Goal: Obtain resource: Obtain resource

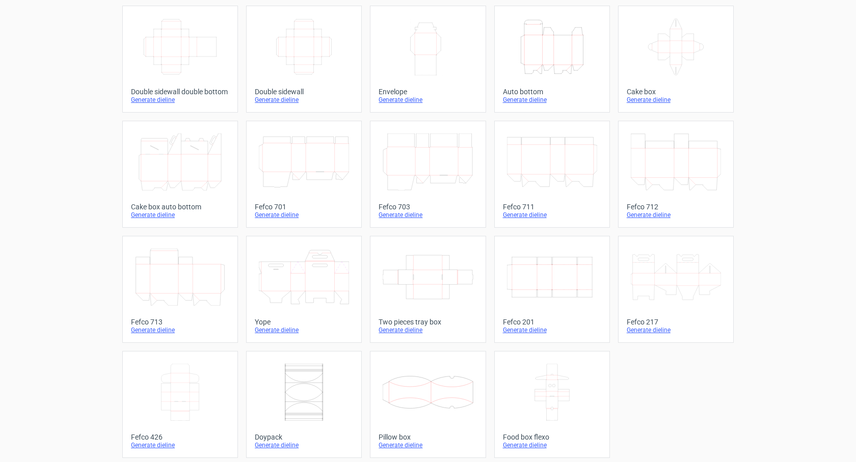
scroll to position [175, 0]
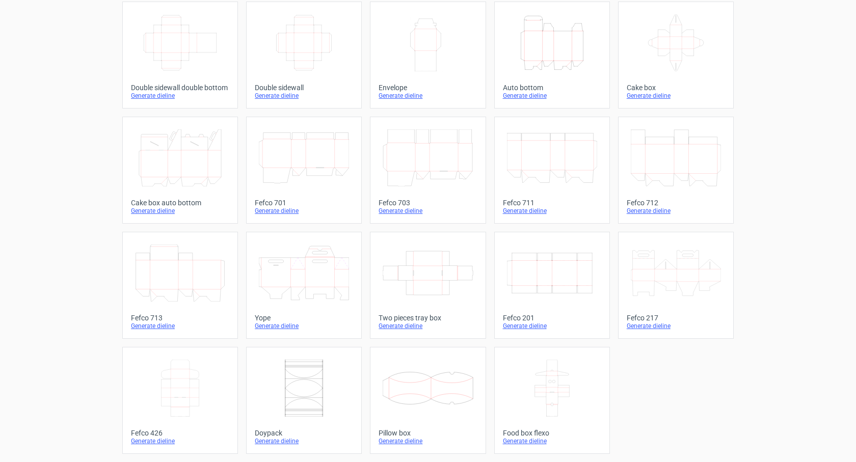
click at [445, 269] on icon at bounding box center [428, 273] width 90 height 57
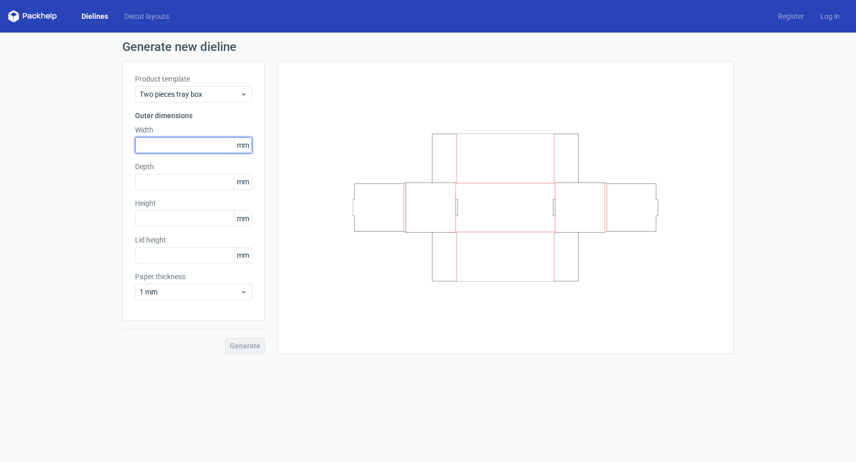
click at [221, 144] on input "text" at bounding box center [193, 145] width 117 height 16
type input "50"
click at [176, 178] on input "text" at bounding box center [193, 182] width 117 height 16
type input "205"
click at [179, 220] on input "text" at bounding box center [193, 218] width 117 height 16
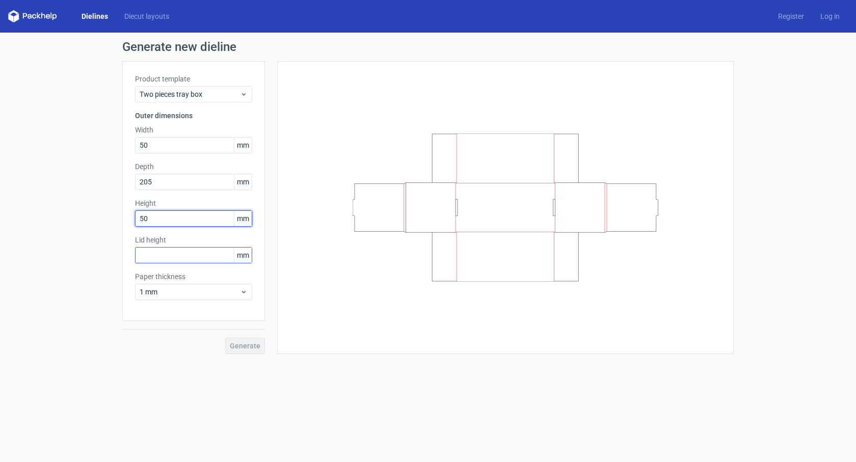
type input "50"
click at [192, 250] on input "text" at bounding box center [193, 255] width 117 height 16
click at [233, 295] on span "1 mm" at bounding box center [190, 292] width 100 height 10
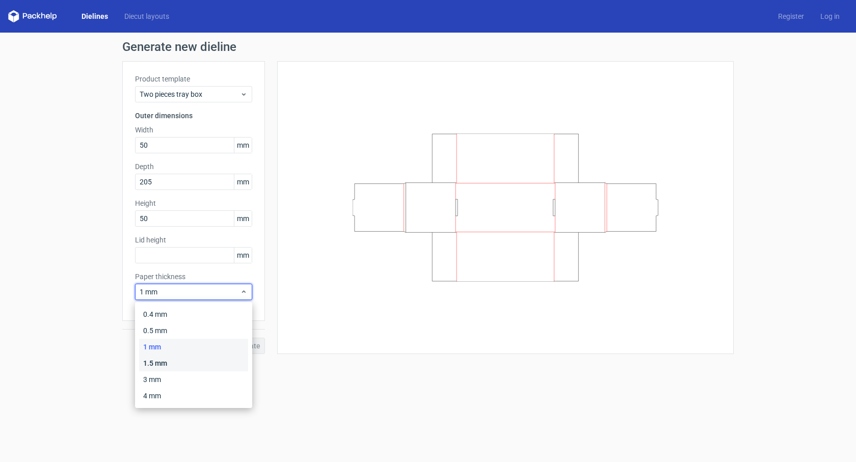
click at [205, 364] on div "1.5 mm" at bounding box center [193, 363] width 109 height 16
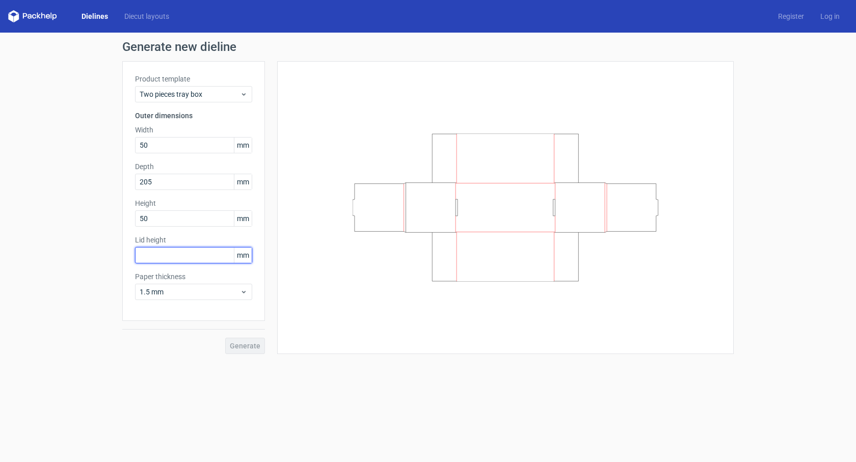
click at [208, 251] on input "text" at bounding box center [193, 255] width 117 height 16
type input "50"
click at [235, 339] on button "Generate" at bounding box center [245, 346] width 40 height 16
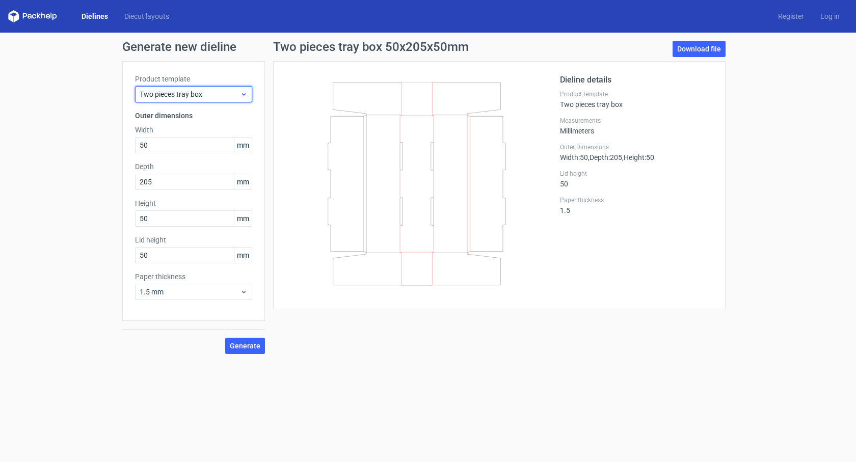
click at [245, 97] on icon at bounding box center [244, 94] width 8 height 8
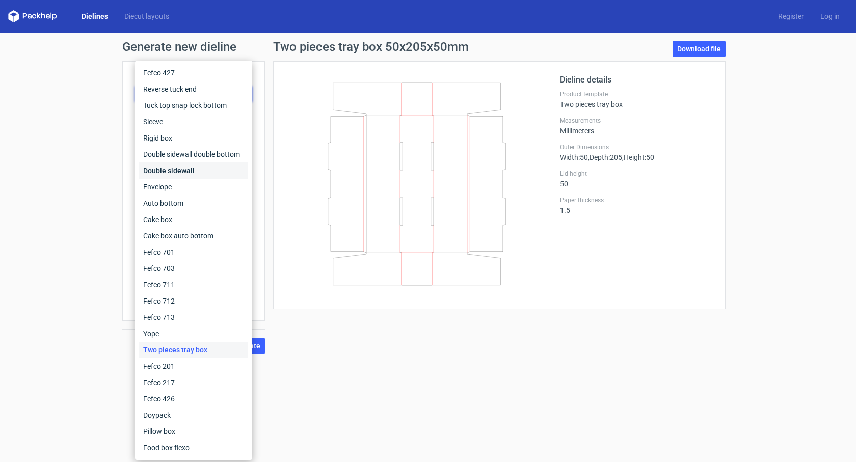
click at [193, 173] on div "Double sidewall" at bounding box center [193, 171] width 109 height 16
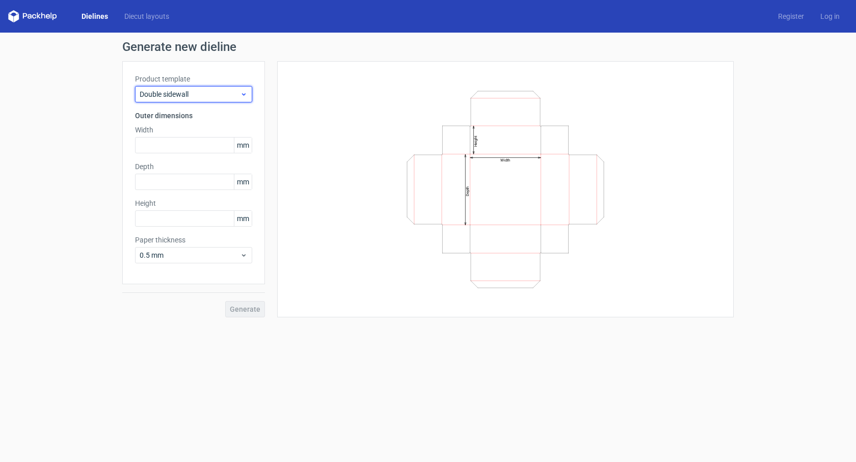
click at [204, 96] on span "Double sidewall" at bounding box center [190, 94] width 100 height 10
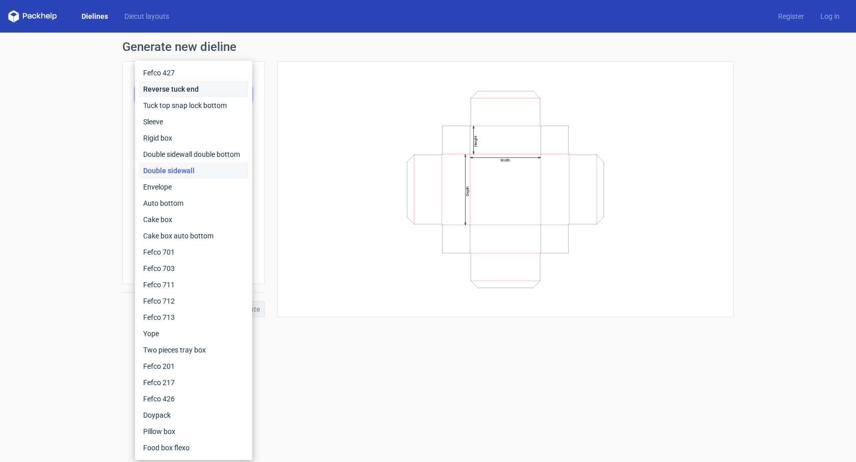
click at [200, 92] on div "Reverse tuck end" at bounding box center [193, 89] width 109 height 16
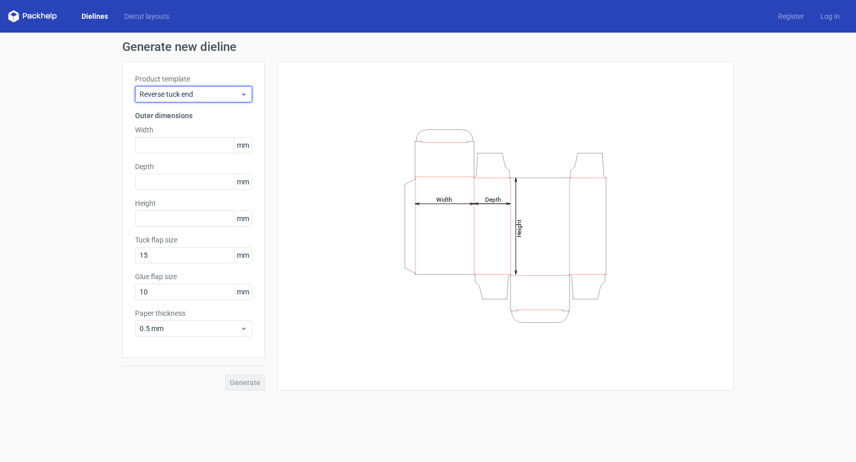
click at [206, 90] on span "Reverse tuck end" at bounding box center [190, 94] width 100 height 10
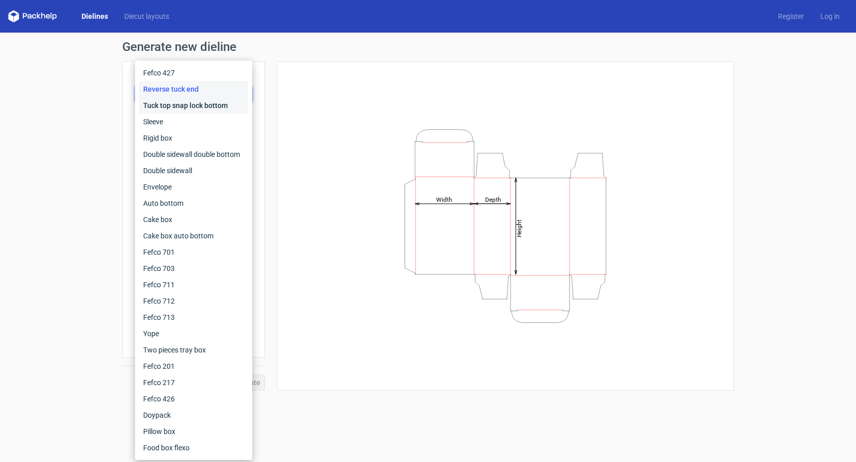
click at [205, 101] on div "Tuck top snap lock bottom" at bounding box center [193, 105] width 109 height 16
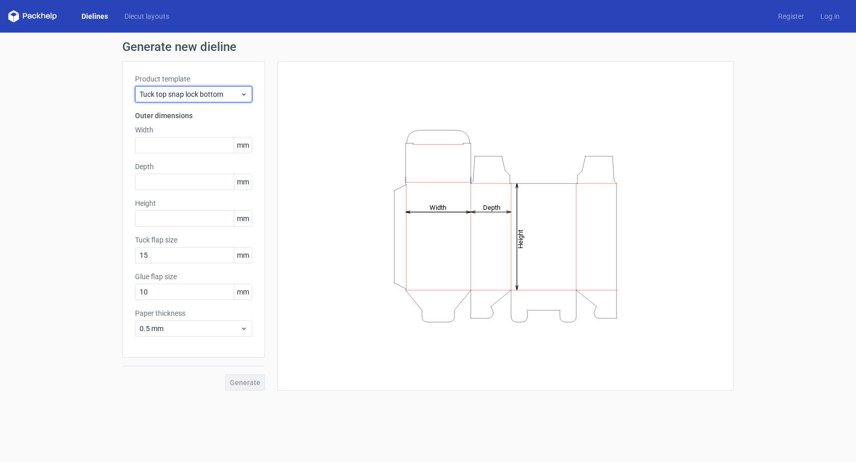
click at [206, 89] on span "Tuck top snap lock bottom" at bounding box center [190, 94] width 100 height 10
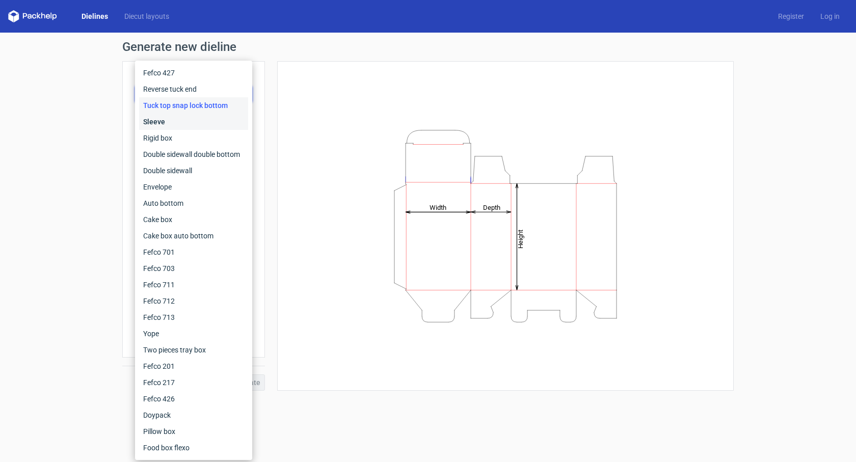
click at [193, 128] on div "Sleeve" at bounding box center [193, 122] width 109 height 16
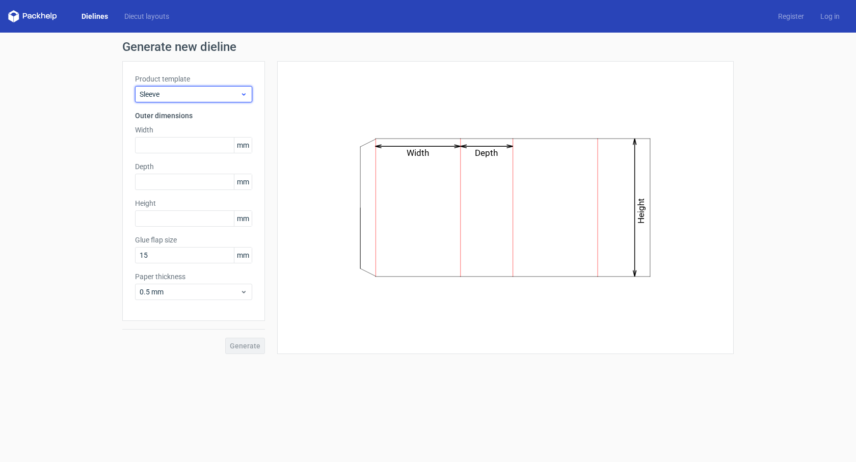
click at [218, 96] on span "Sleeve" at bounding box center [190, 94] width 100 height 10
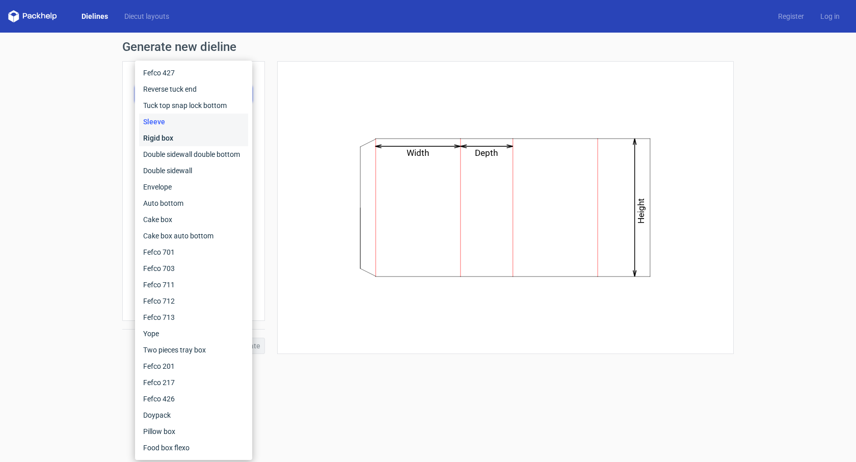
click at [206, 145] on div "Rigid box" at bounding box center [193, 138] width 109 height 16
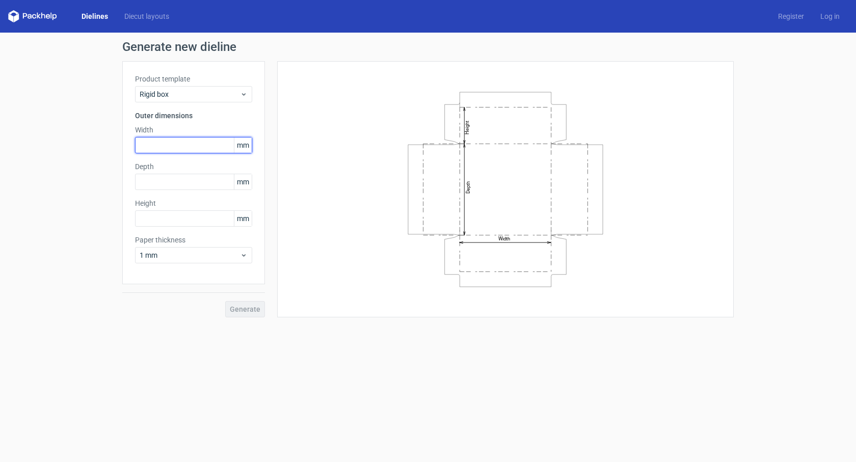
click at [207, 145] on input "text" at bounding box center [193, 145] width 117 height 16
type input "205"
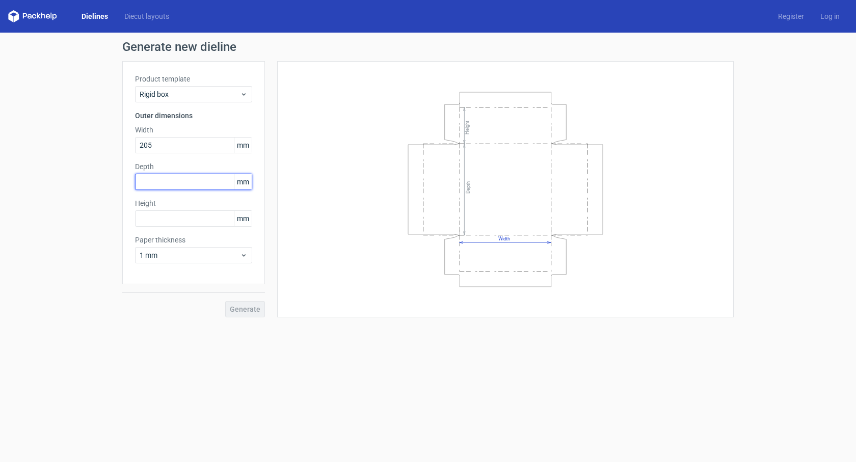
click at [198, 178] on input "text" at bounding box center [193, 182] width 117 height 16
type input "50"
click at [189, 225] on input "text" at bounding box center [193, 218] width 117 height 16
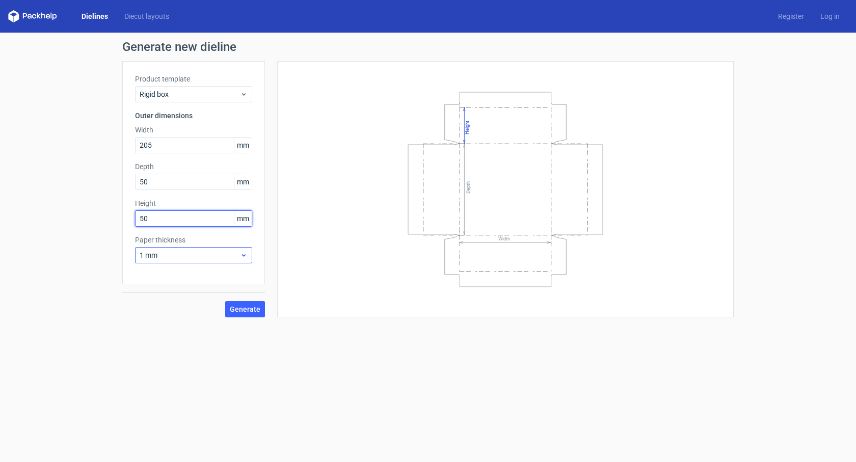
type input "50"
click at [220, 252] on span "1 mm" at bounding box center [190, 255] width 100 height 10
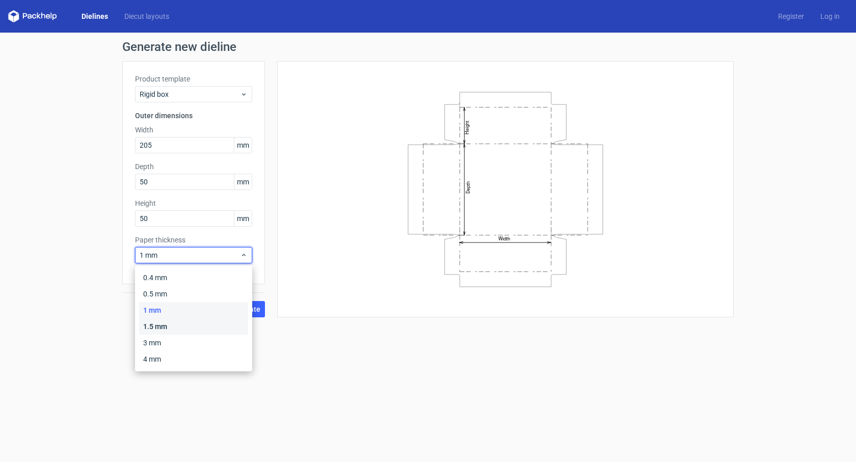
click at [212, 318] on div "1.5 mm" at bounding box center [193, 326] width 109 height 16
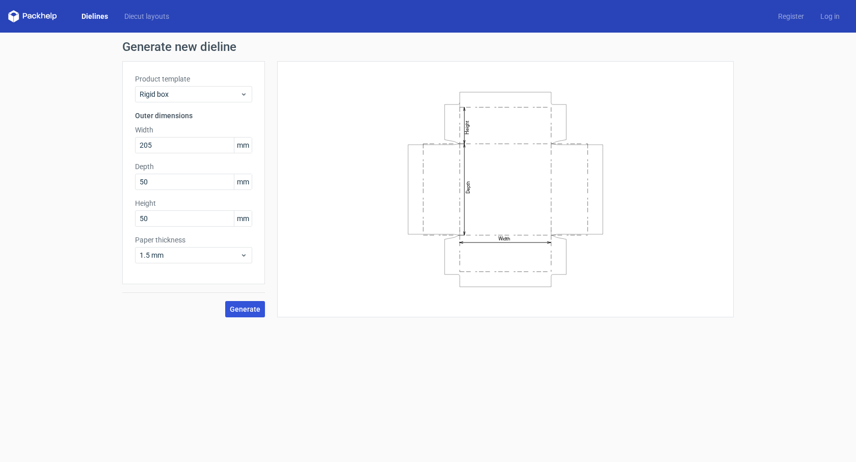
click at [238, 314] on button "Generate" at bounding box center [245, 309] width 40 height 16
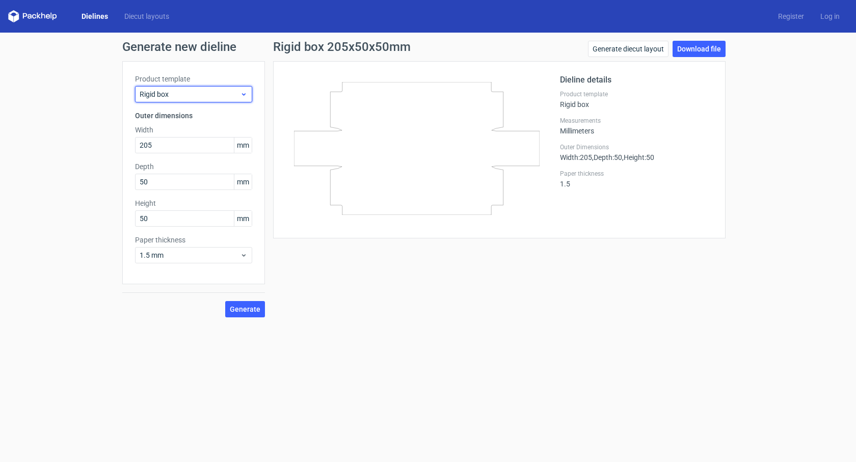
click at [221, 99] on div "Rigid box" at bounding box center [193, 94] width 117 height 16
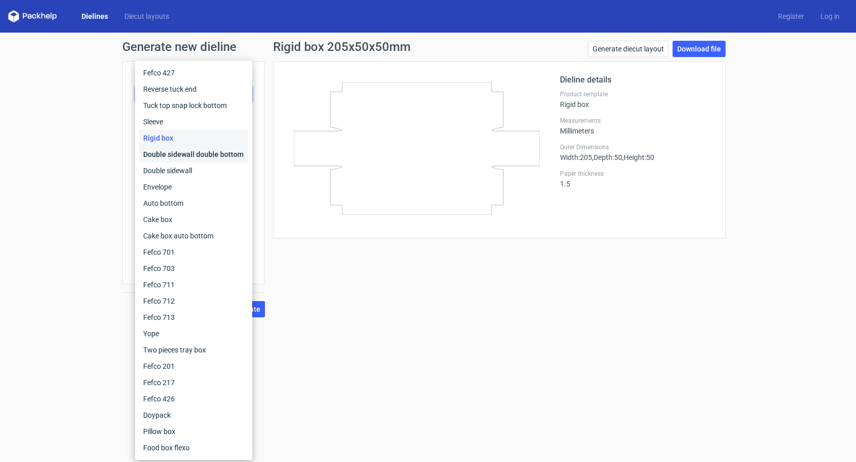
click at [225, 152] on div "Double sidewall double bottom" at bounding box center [193, 154] width 109 height 16
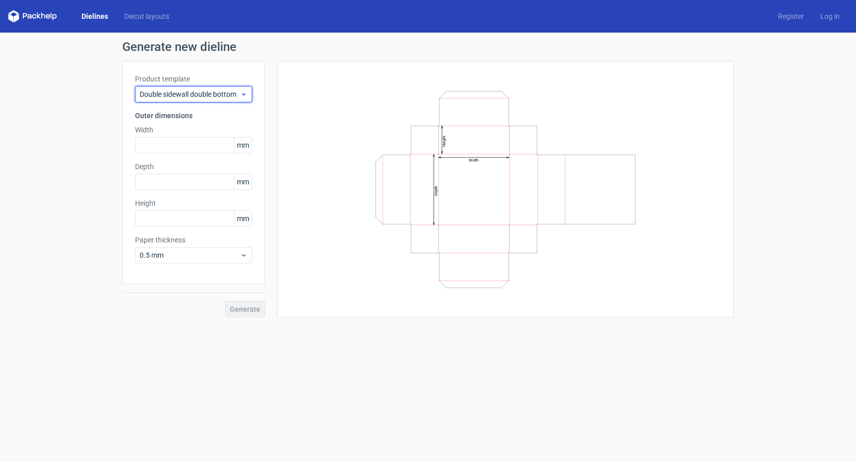
click at [217, 95] on span "Double sidewall double bottom" at bounding box center [190, 94] width 100 height 10
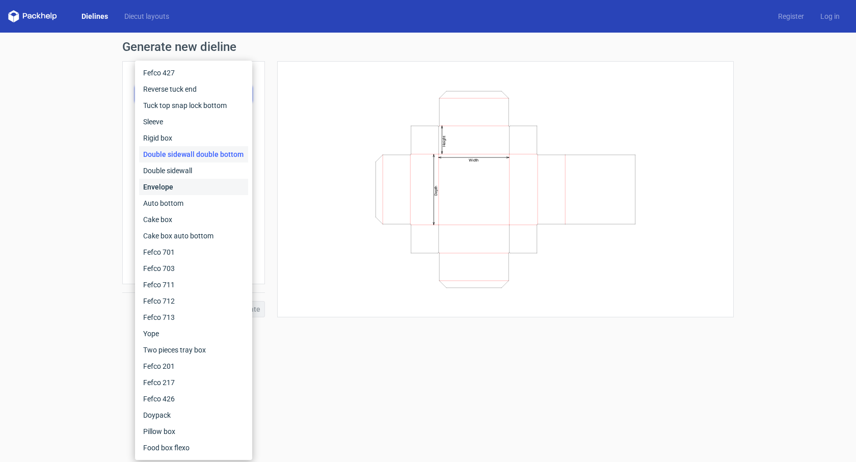
click at [200, 181] on div "Envelope" at bounding box center [193, 187] width 109 height 16
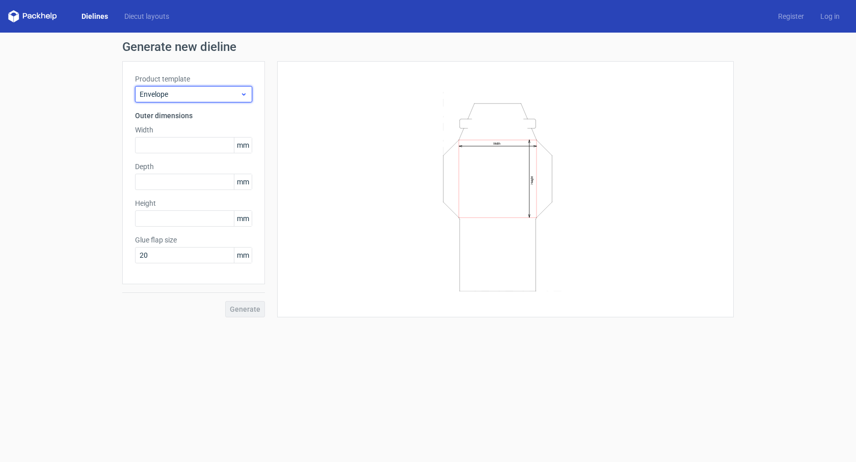
click at [201, 93] on span "Envelope" at bounding box center [190, 94] width 100 height 10
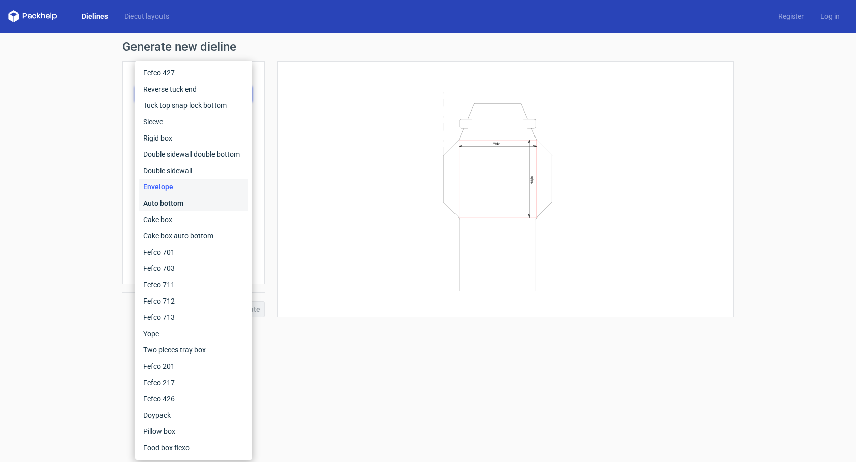
click at [191, 203] on div "Auto bottom" at bounding box center [193, 203] width 109 height 16
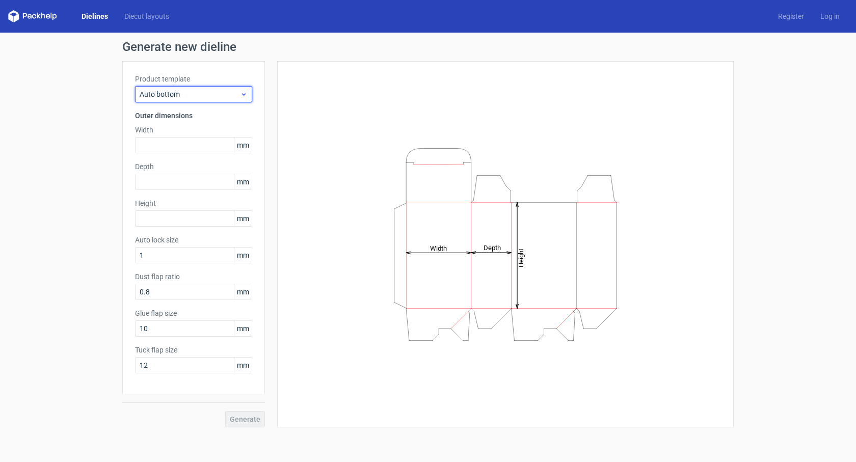
click at [211, 101] on div "Auto bottom" at bounding box center [193, 94] width 117 height 16
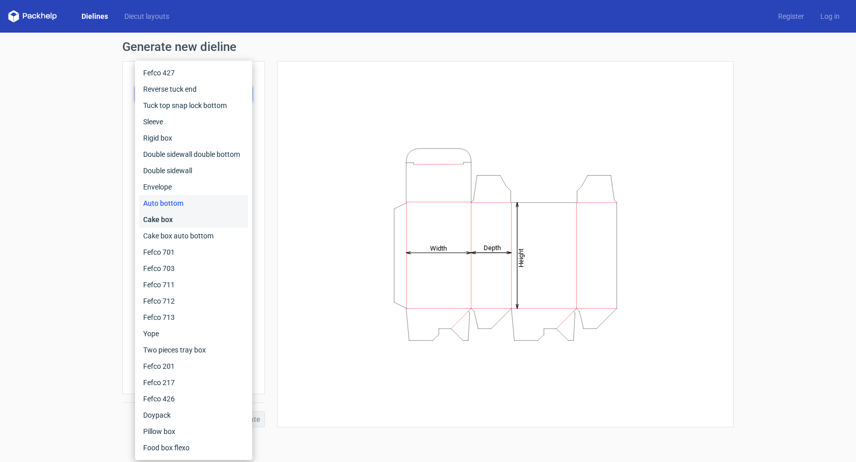
click at [184, 220] on div "Cake box" at bounding box center [193, 219] width 109 height 16
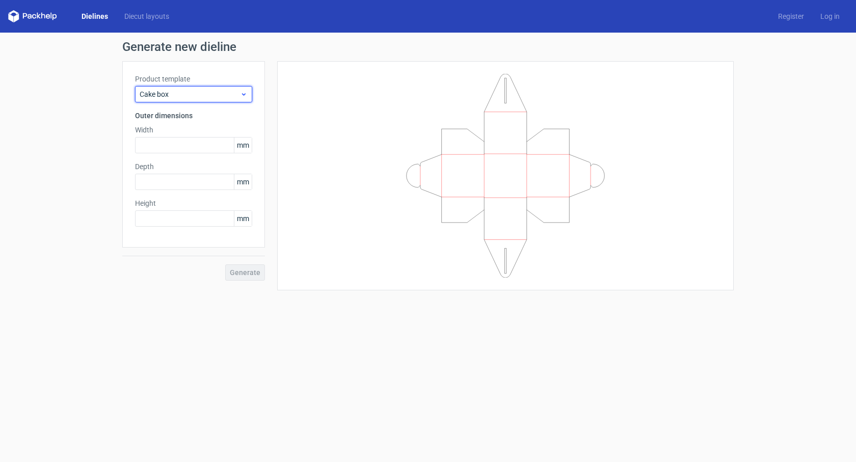
click at [195, 91] on span "Cake box" at bounding box center [190, 94] width 100 height 10
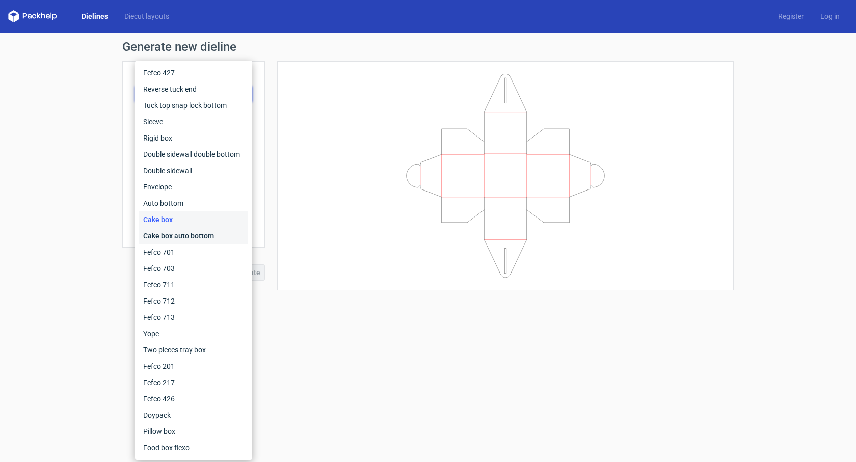
click at [190, 230] on div "Cake box auto bottom" at bounding box center [193, 236] width 109 height 16
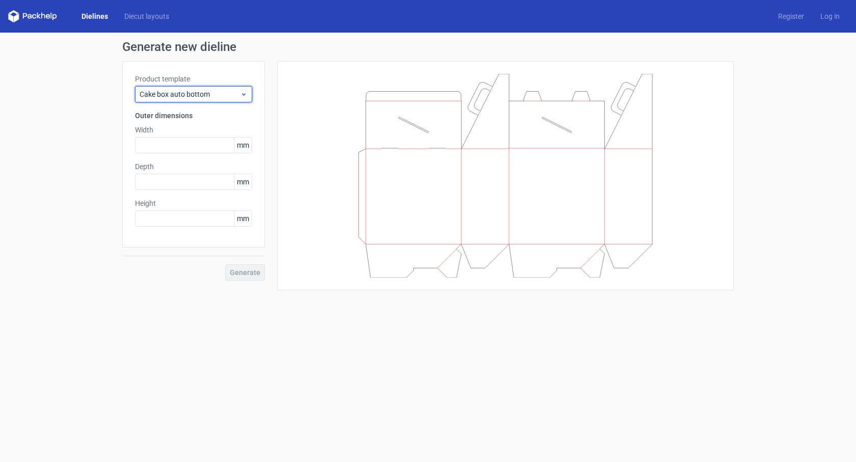
click at [198, 96] on span "Cake box auto bottom" at bounding box center [190, 94] width 100 height 10
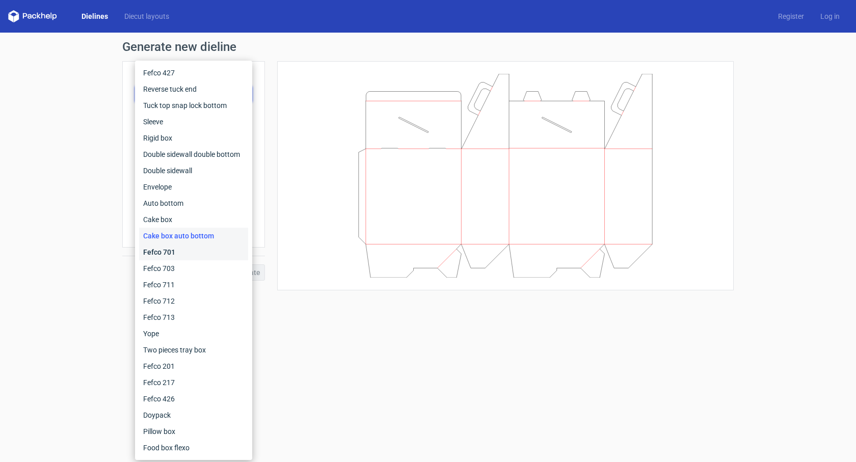
click at [187, 251] on div "Fefco 701" at bounding box center [193, 252] width 109 height 16
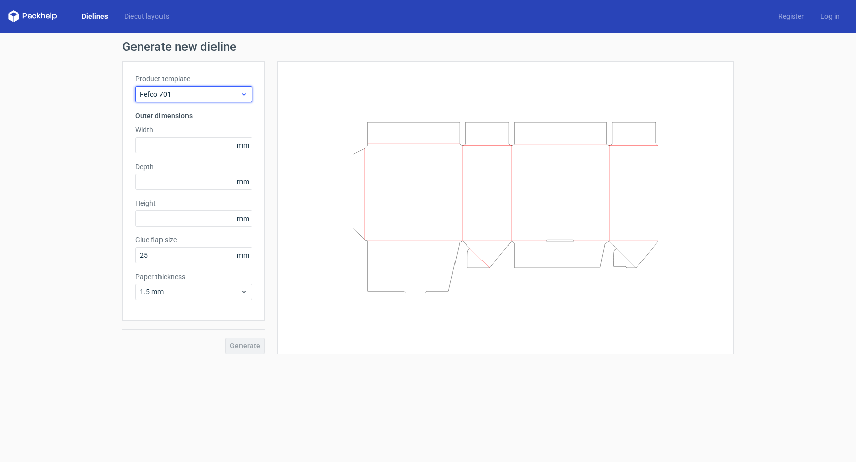
click at [207, 95] on span "Fefco 701" at bounding box center [190, 94] width 100 height 10
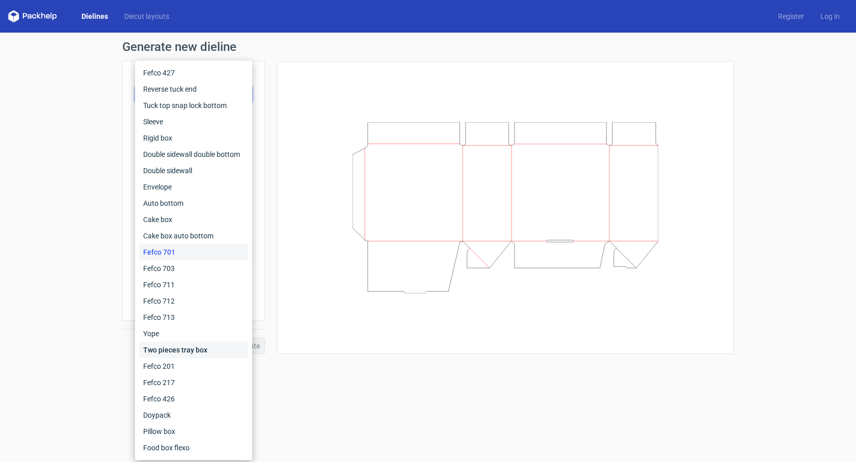
click at [191, 344] on div "Two pieces tray box" at bounding box center [193, 350] width 109 height 16
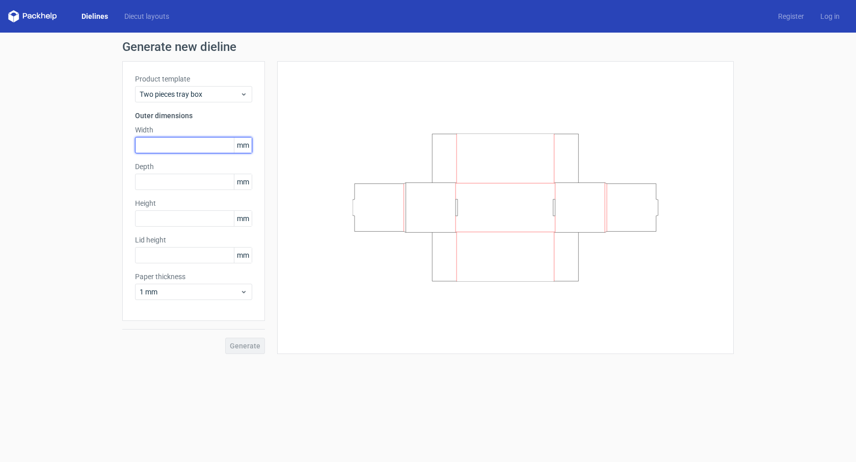
click at [191, 144] on input "text" at bounding box center [193, 145] width 117 height 16
type input "205"
click at [204, 181] on input "text" at bounding box center [193, 182] width 117 height 16
type input "50"
click at [203, 214] on input "text" at bounding box center [193, 218] width 117 height 16
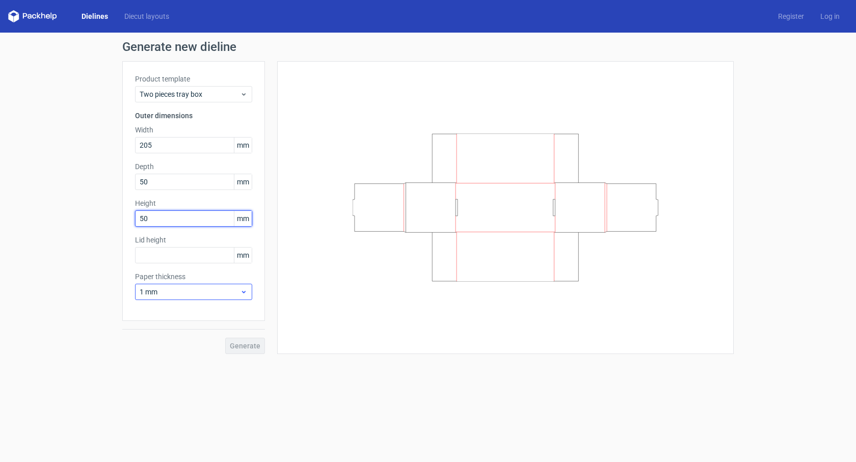
type input "50"
click at [233, 289] on span "1 mm" at bounding box center [190, 292] width 100 height 10
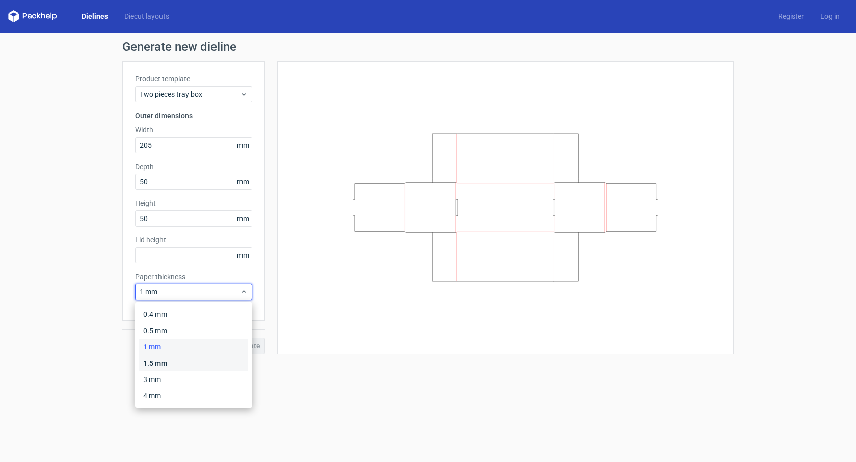
click at [217, 356] on div "1.5 mm" at bounding box center [193, 363] width 109 height 16
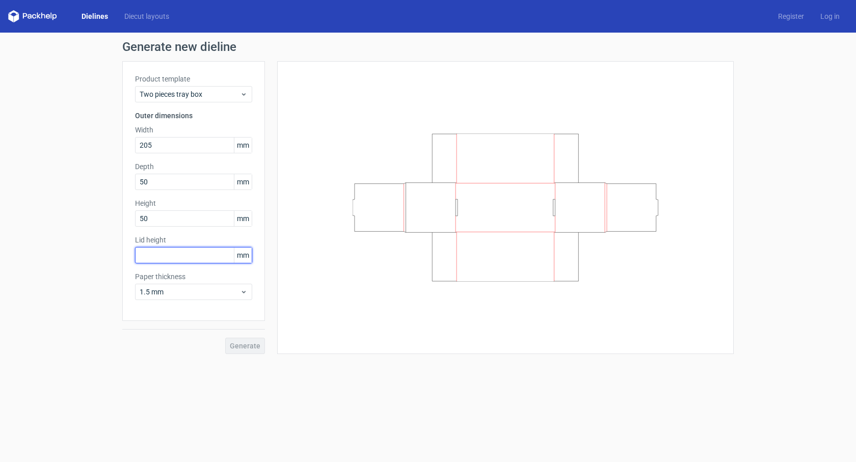
click at [212, 250] on input "text" at bounding box center [193, 255] width 117 height 16
click at [238, 341] on button "Generate" at bounding box center [245, 346] width 40 height 16
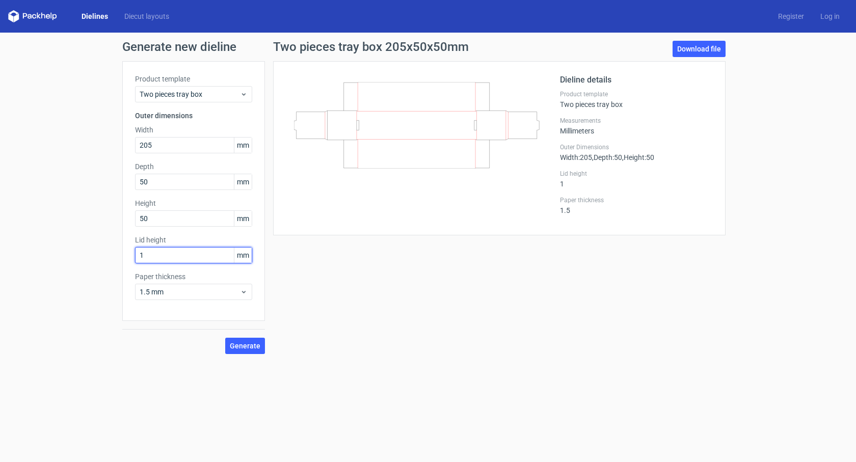
click at [205, 255] on input "1" at bounding box center [193, 255] width 117 height 16
type input "10"
click at [243, 342] on span "Generate" at bounding box center [245, 345] width 31 height 7
click at [245, 347] on span "Generate" at bounding box center [245, 345] width 31 height 7
click at [700, 56] on link "Download file" at bounding box center [699, 49] width 53 height 16
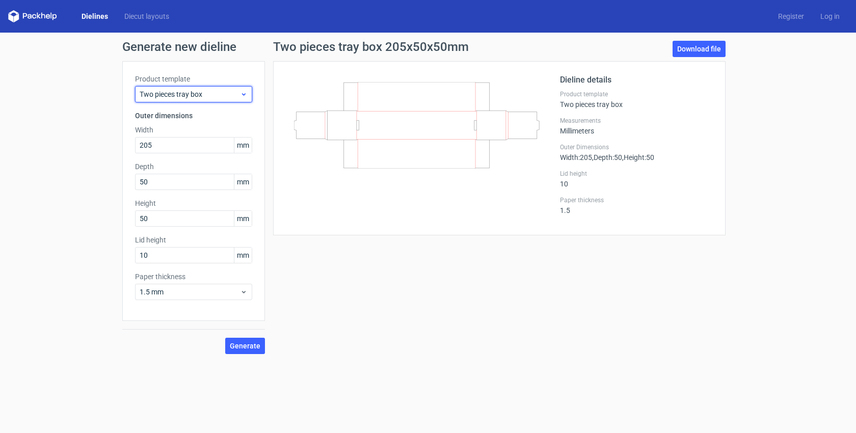
click at [250, 95] on div "Two pieces tray box" at bounding box center [193, 94] width 117 height 16
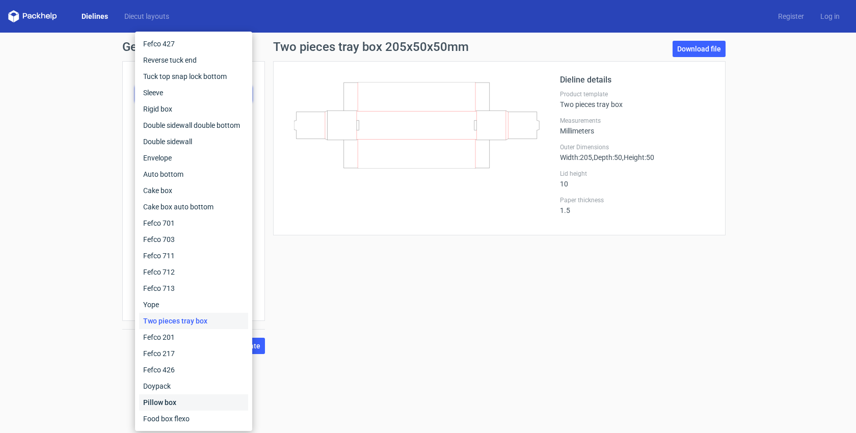
click at [182, 403] on div "Pillow box" at bounding box center [193, 402] width 109 height 16
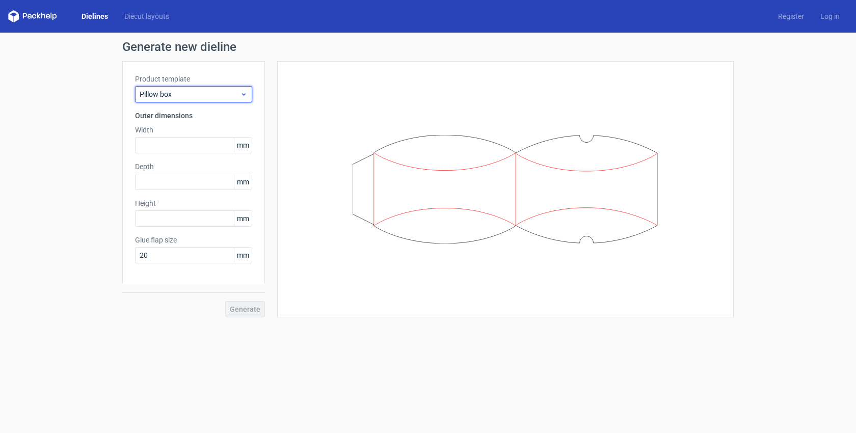
click at [243, 97] on icon at bounding box center [244, 94] width 8 height 8
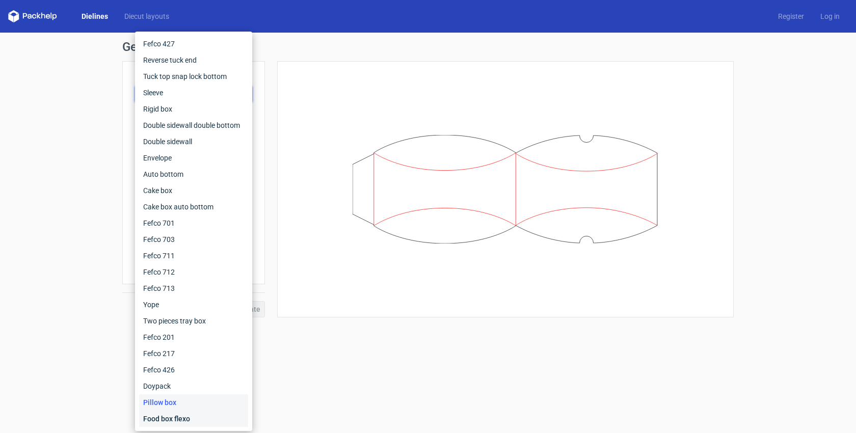
click at [208, 417] on div "Food box flexo" at bounding box center [193, 419] width 109 height 16
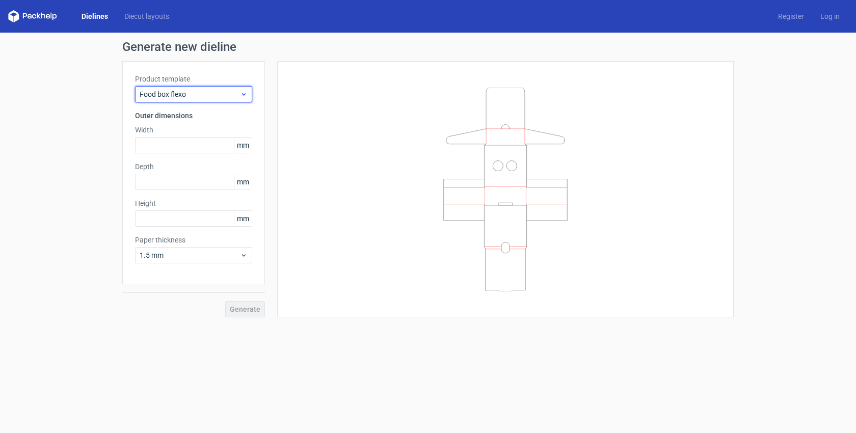
click at [249, 91] on div "Food box flexo" at bounding box center [193, 94] width 117 height 16
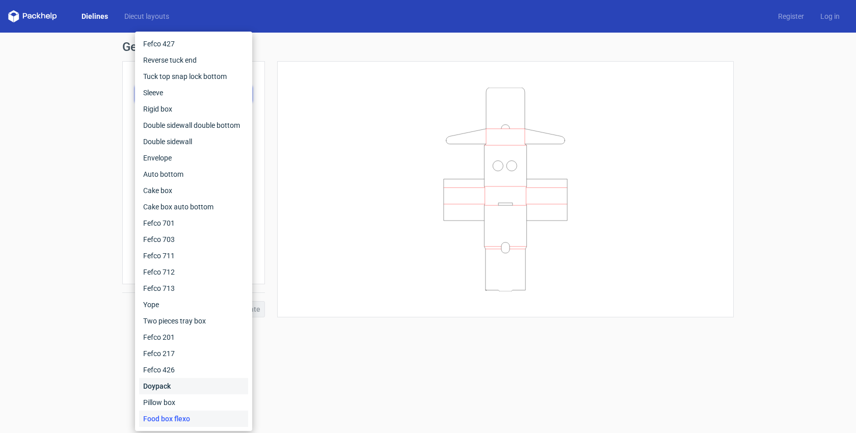
click at [200, 380] on div "Doypack" at bounding box center [193, 386] width 109 height 16
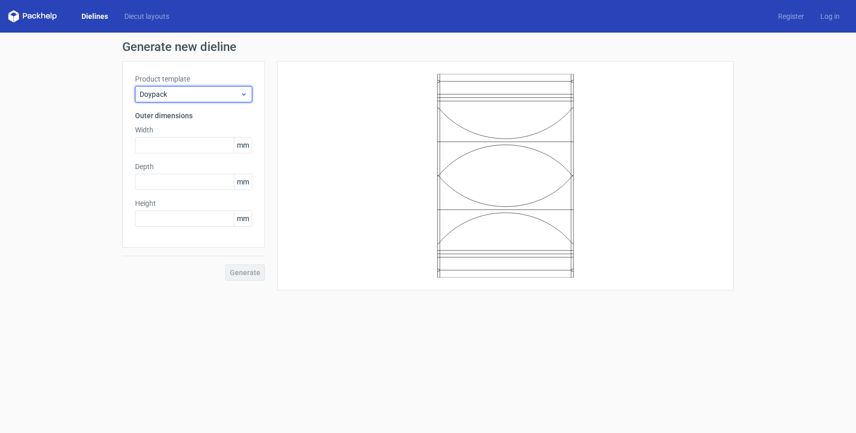
click at [243, 93] on icon at bounding box center [244, 94] width 8 height 8
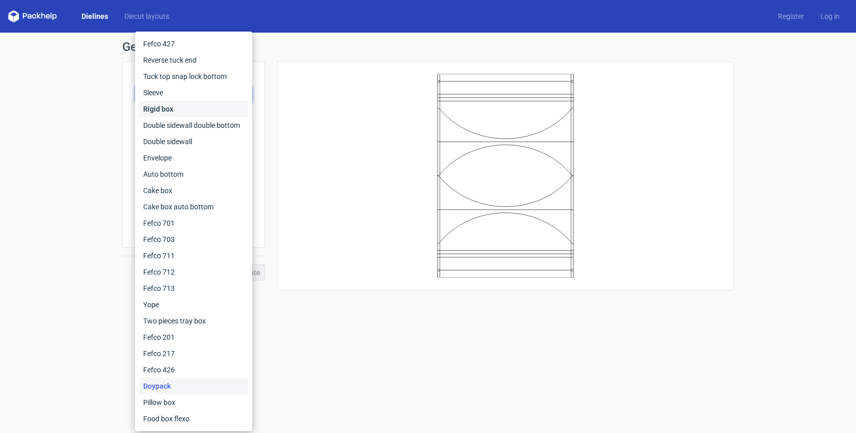
click at [207, 104] on div "Rigid box" at bounding box center [193, 109] width 109 height 16
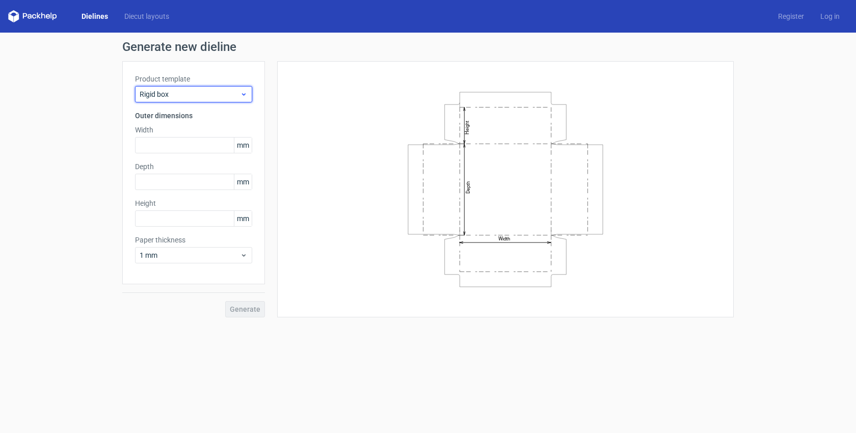
click at [245, 90] on icon at bounding box center [244, 94] width 8 height 8
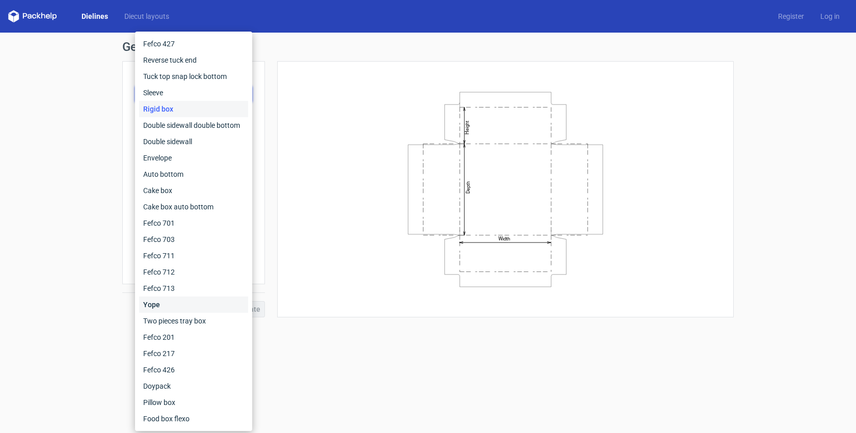
click at [167, 304] on div "Yope" at bounding box center [193, 305] width 109 height 16
